Goal: Information Seeking & Learning: Learn about a topic

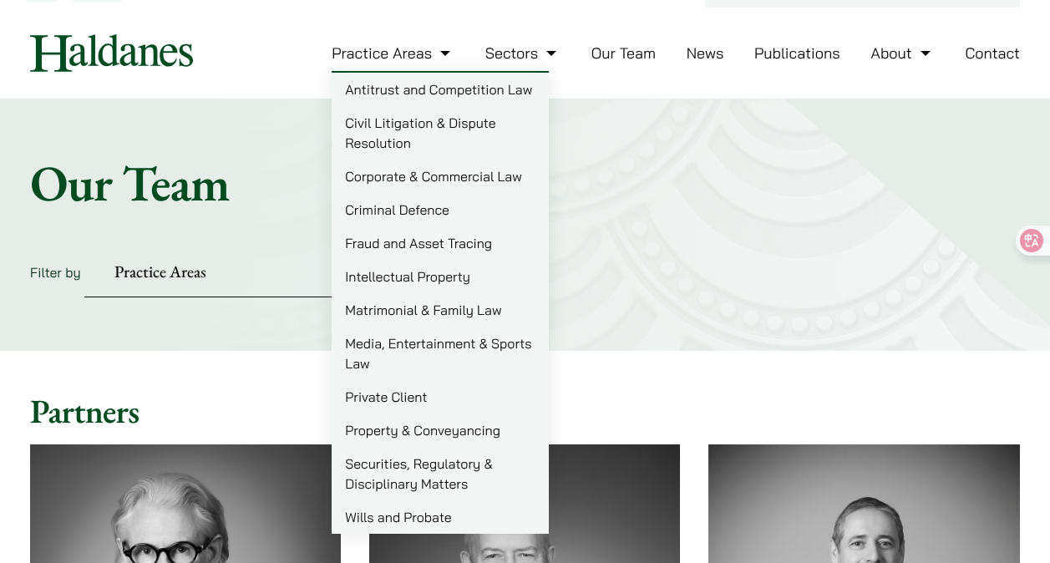
scroll to position [33, 0]
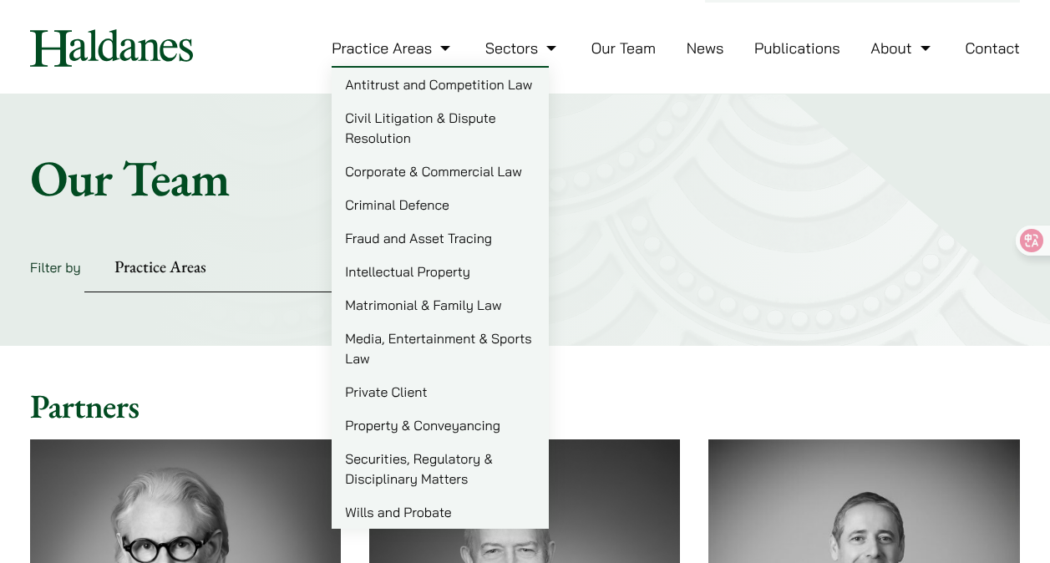
click at [387, 136] on link "Civil Litigation & Dispute Resolution" at bounding box center [440, 127] width 217 height 53
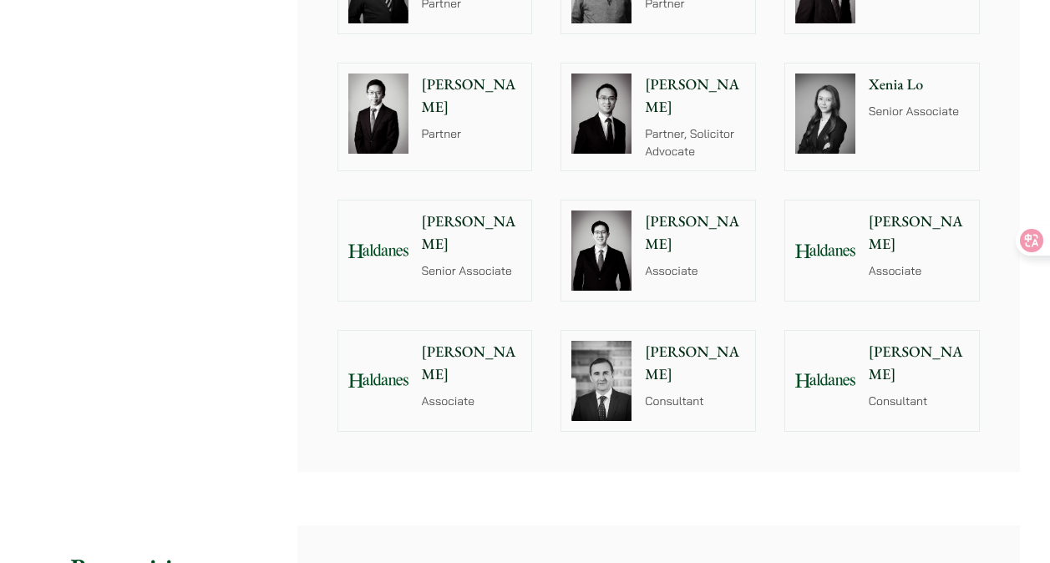
scroll to position [1771, 0]
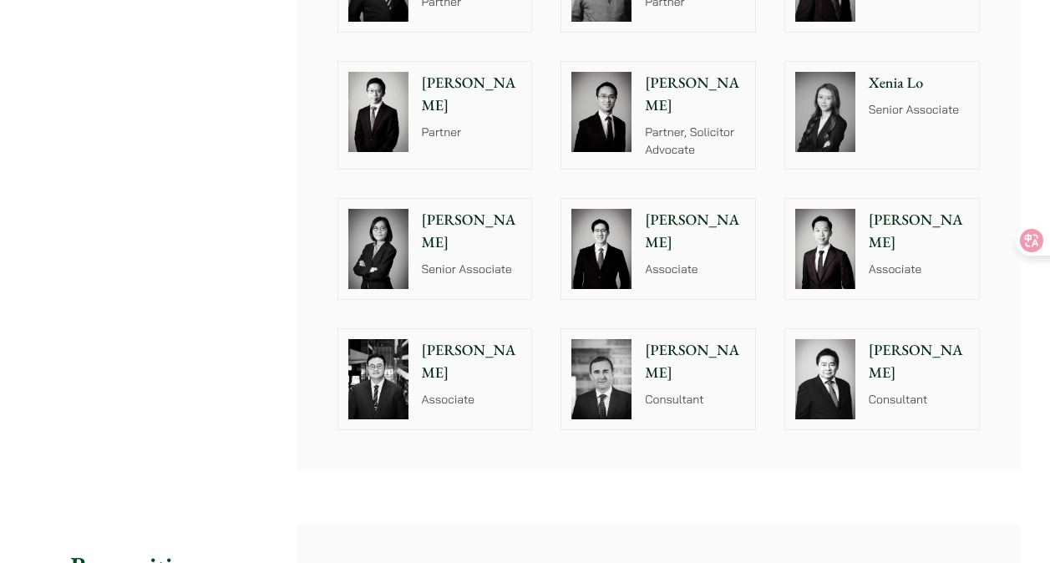
click at [919, 223] on p "[PERSON_NAME]" at bounding box center [919, 231] width 100 height 45
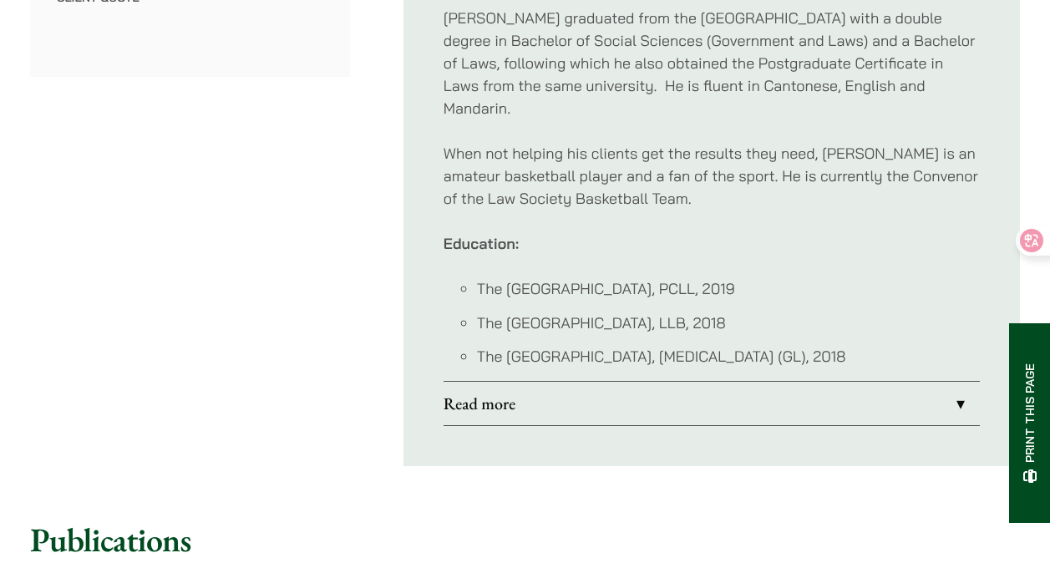
scroll to position [1103, 0]
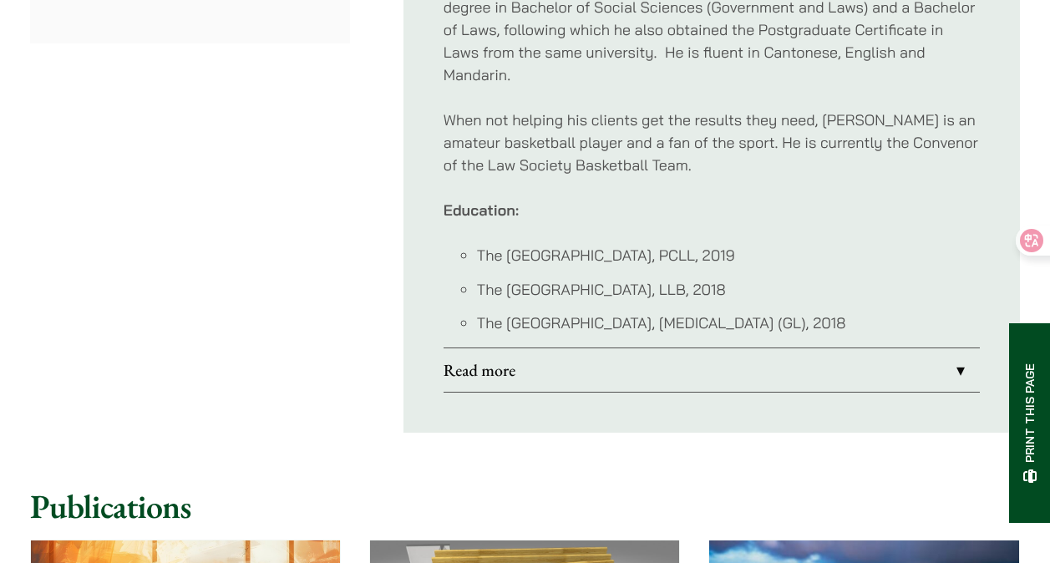
click at [809, 348] on link "Read more" at bounding box center [712, 369] width 536 height 43
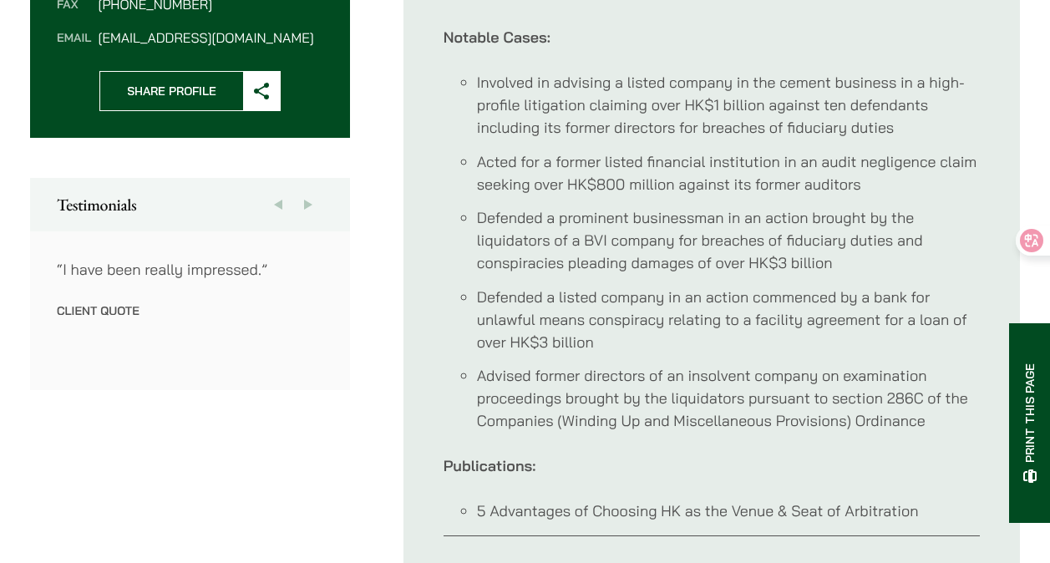
scroll to position [759, 0]
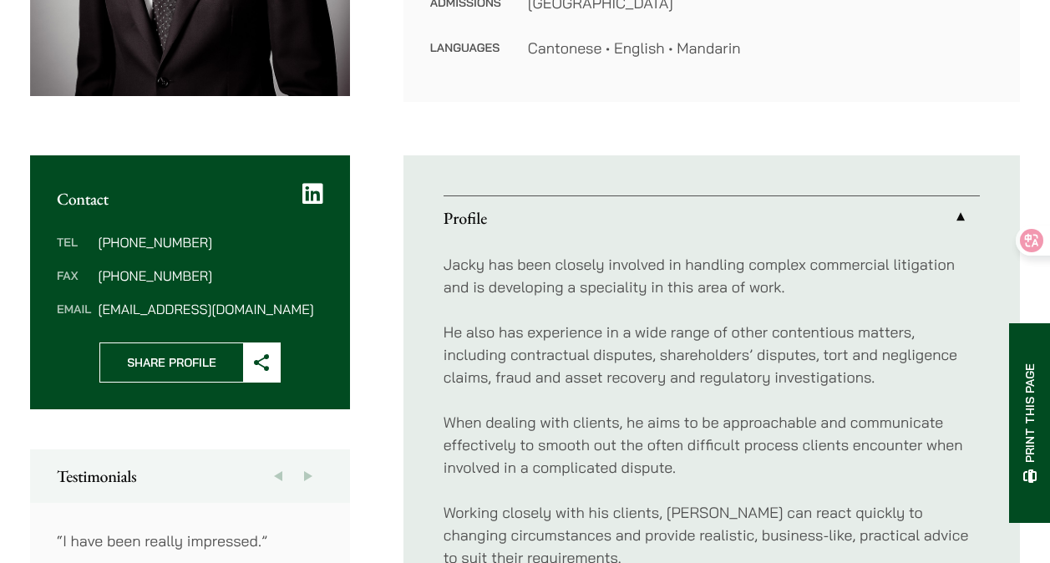
scroll to position [480, 0]
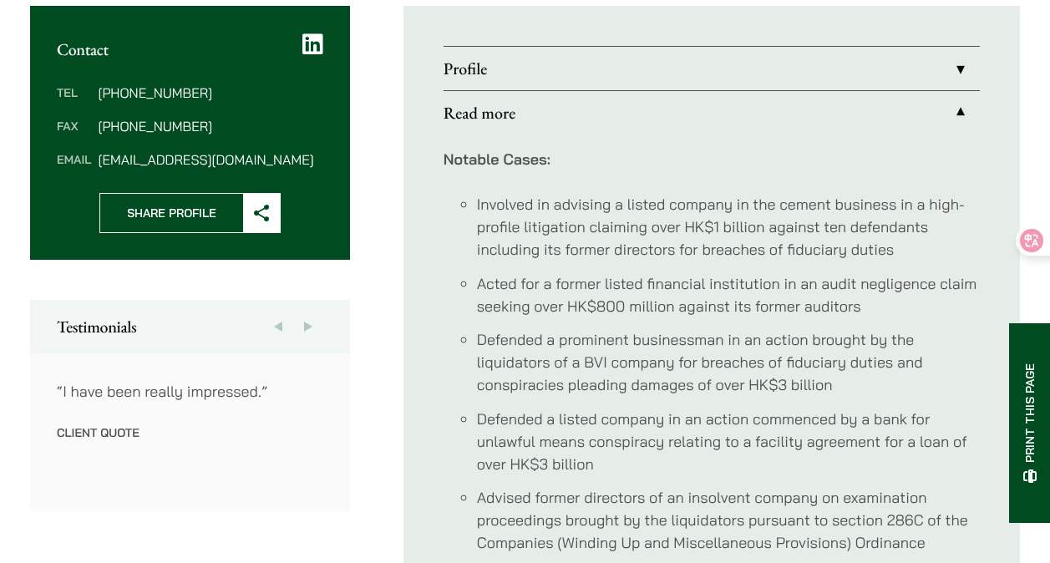
scroll to position [640, 0]
